Goal: Transaction & Acquisition: Purchase product/service

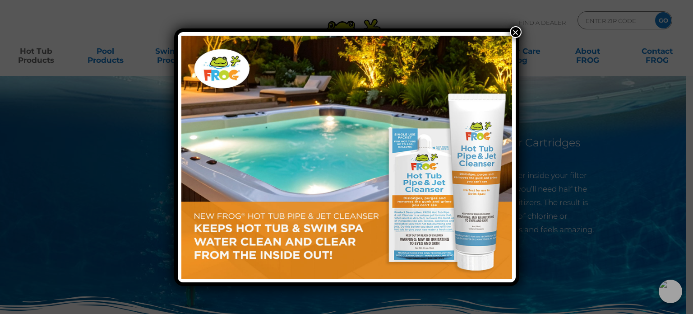
drag, startPoint x: 520, startPoint y: 29, endPoint x: 496, endPoint y: 28, distance: 24.4
click at [520, 29] on button "×" at bounding box center [516, 32] width 12 height 12
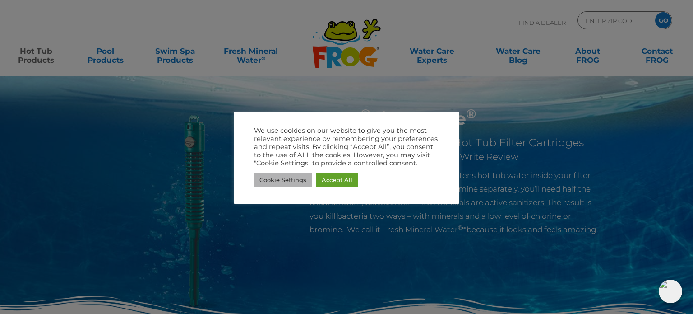
click at [298, 179] on link "Cookie Settings" at bounding box center [283, 180] width 58 height 14
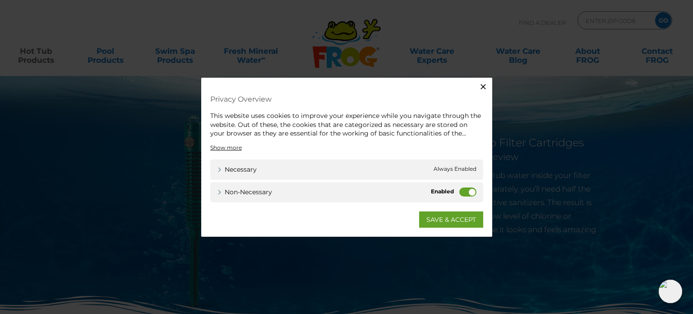
click at [471, 194] on label "Non-necessary" at bounding box center [467, 191] width 17 height 9
click at [0, 0] on input "Non-necessary" at bounding box center [0, 0] width 0 height 0
click at [455, 213] on link "SAVE & ACCEPT" at bounding box center [451, 219] width 64 height 16
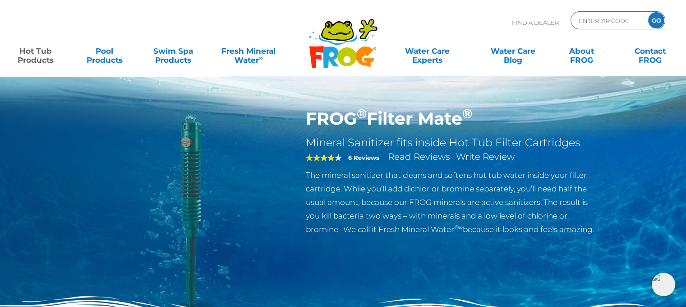
click at [142, 281] on img at bounding box center [189, 211] width 207 height 207
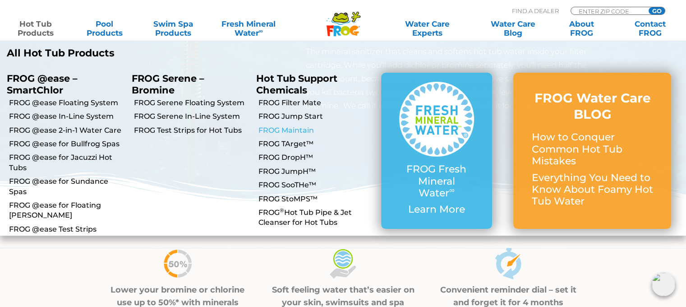
scroll to position [90, 0]
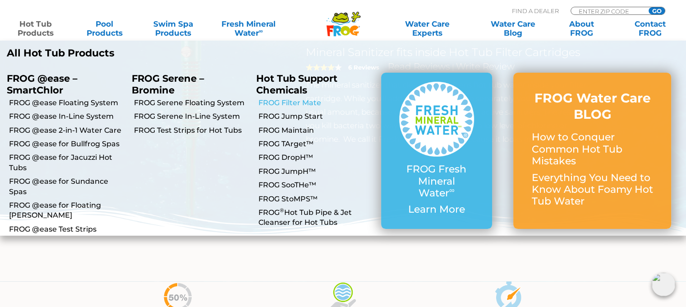
click at [288, 105] on link "FROG Filter Mate" at bounding box center [317, 103] width 116 height 10
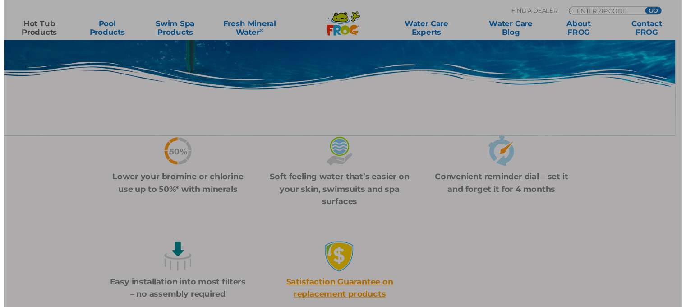
scroll to position [271, 0]
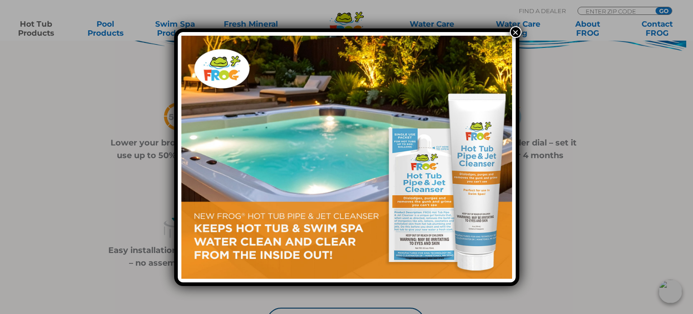
click at [524, 34] on div "×" at bounding box center [346, 157] width 693 height 314
click at [514, 32] on button "×" at bounding box center [516, 32] width 12 height 12
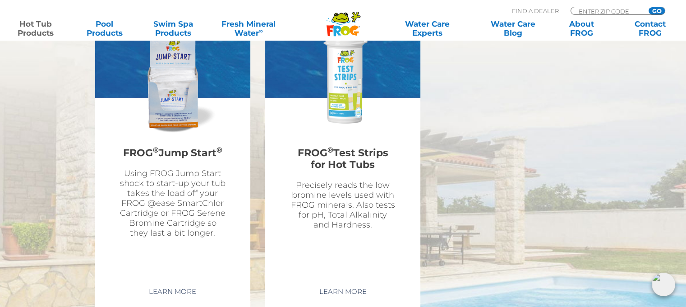
scroll to position [2572, 0]
